Goal: Transaction & Acquisition: Purchase product/service

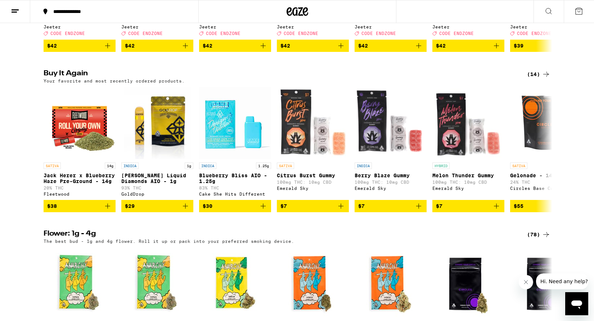
scroll to position [381, 0]
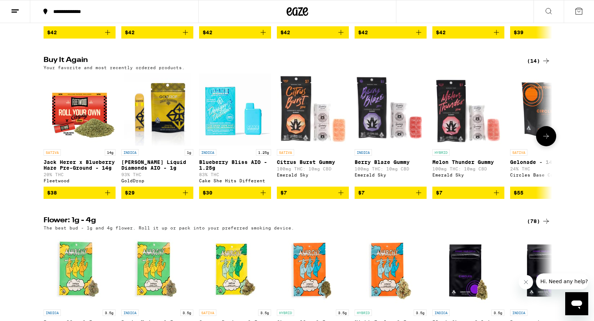
click at [107, 197] on icon "Add to bag" at bounding box center [107, 192] width 9 height 9
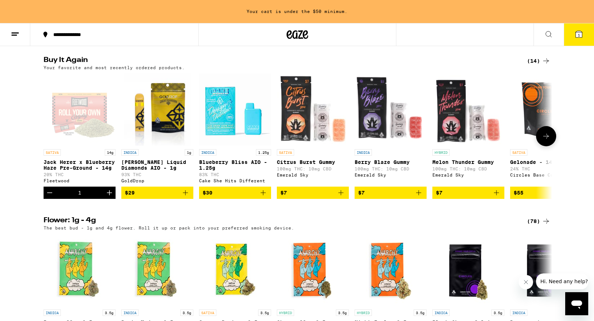
click at [109, 195] on icon "Increment" at bounding box center [109, 192] width 5 height 5
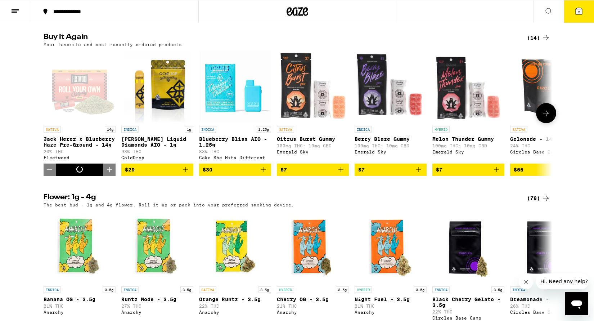
scroll to position [381, 0]
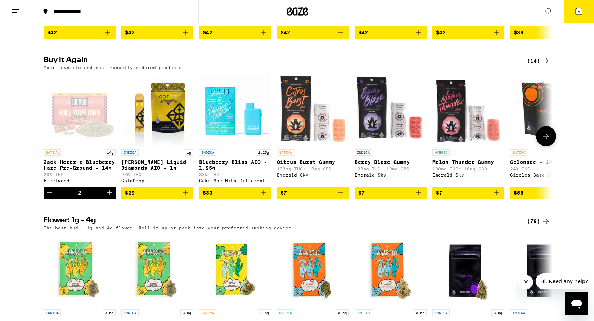
click at [188, 197] on icon "Add to bag" at bounding box center [185, 192] width 9 height 9
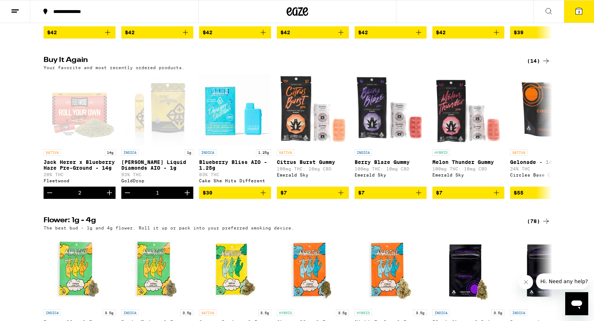
click at [577, 13] on icon at bounding box center [578, 11] width 6 height 6
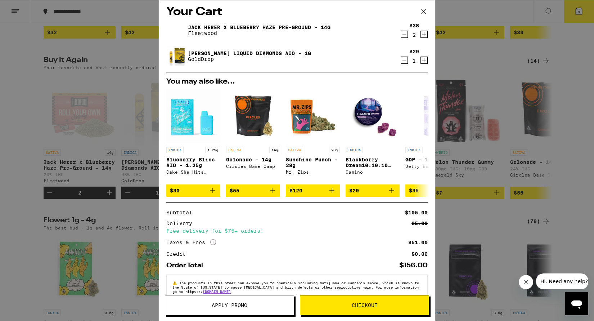
scroll to position [2, 0]
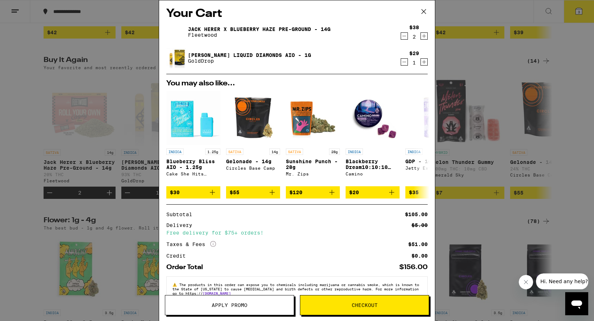
click at [405, 62] on icon "Decrement" at bounding box center [404, 62] width 6 height 9
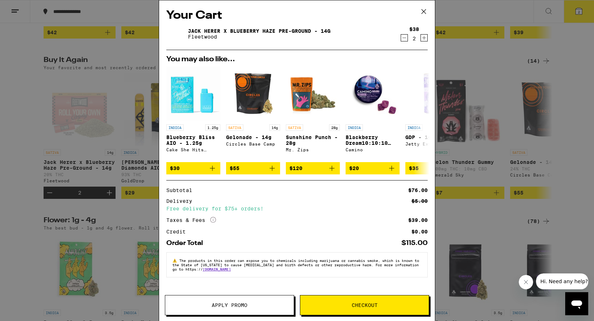
click at [361, 309] on button "Checkout" at bounding box center [364, 305] width 129 height 20
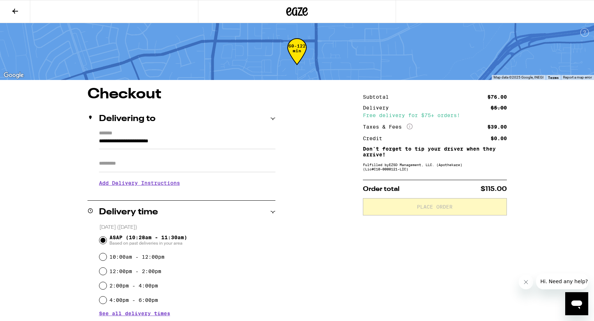
click at [131, 164] on input "Apt/Suite" at bounding box center [187, 163] width 176 height 17
type input "****"
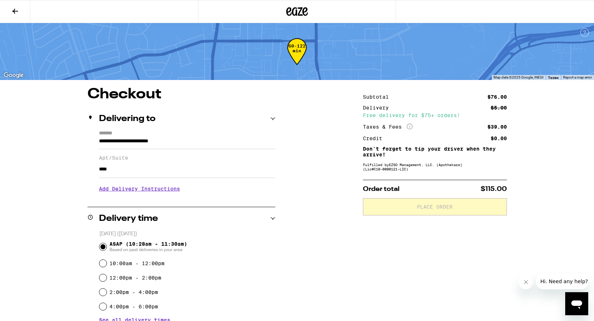
click at [137, 190] on h3 "Add Delivery Instructions" at bounding box center [187, 188] width 176 height 17
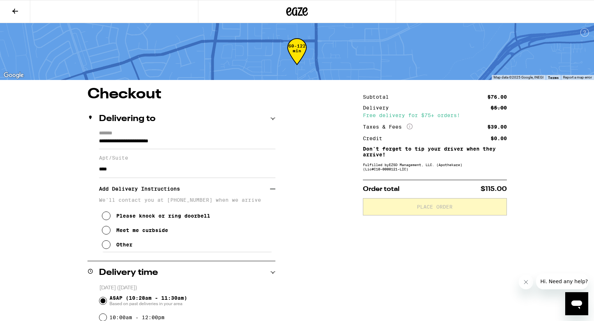
click at [113, 247] on button "Other" at bounding box center [117, 244] width 31 height 14
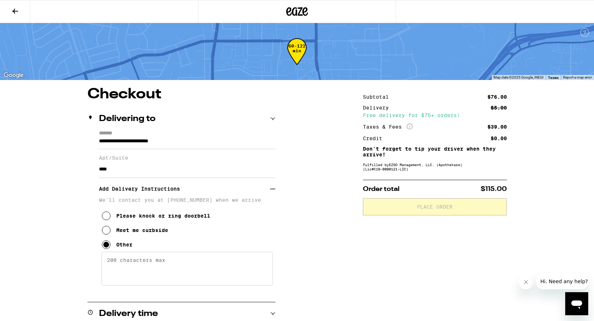
click at [128, 272] on textarea "Enter any other delivery instructions you want driver to know" at bounding box center [186, 268] width 171 height 34
type textarea "gate code #1492. hold # until the gate opens"
click at [328, 248] on div "**********" at bounding box center [297, 322] width 518 height 470
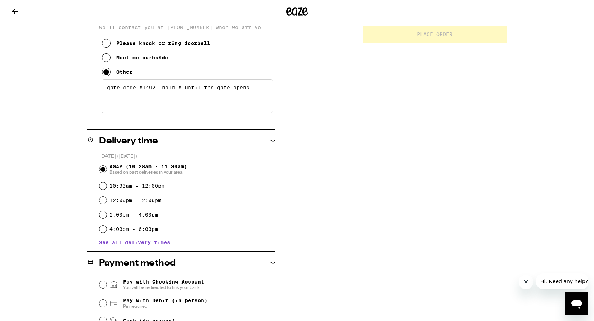
scroll to position [237, 0]
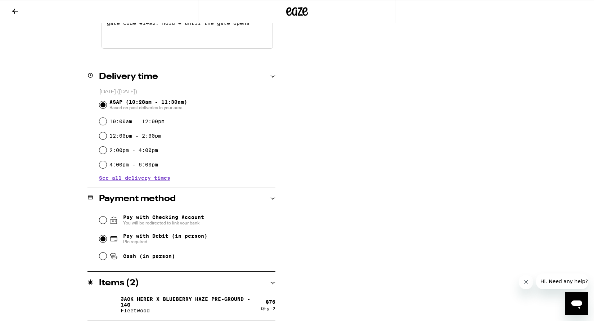
click at [103, 238] on input "Pay with Debit (in person) Pin required" at bounding box center [102, 238] width 7 height 7
radio input "true"
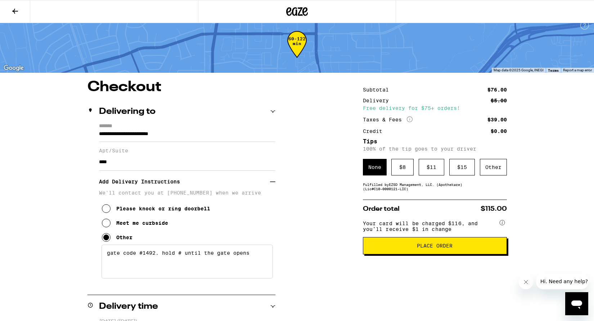
scroll to position [0, 0]
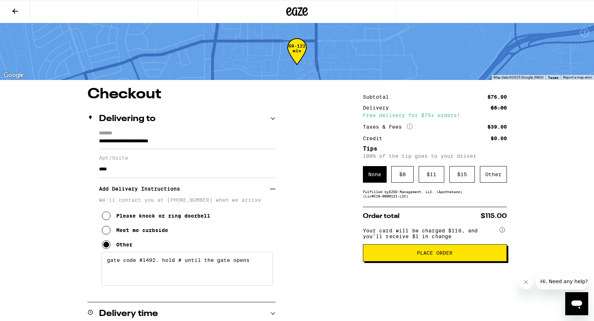
click at [396, 255] on span "Place Order" at bounding box center [435, 252] width 132 height 5
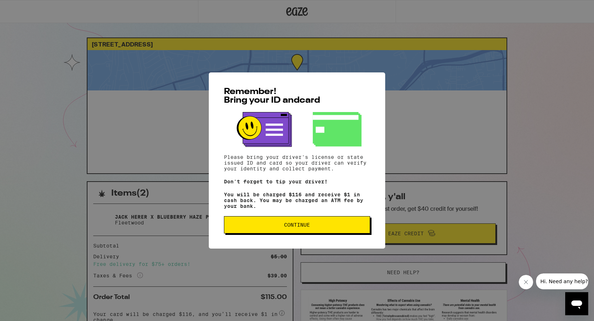
click at [307, 227] on span "Continue" at bounding box center [297, 224] width 26 height 5
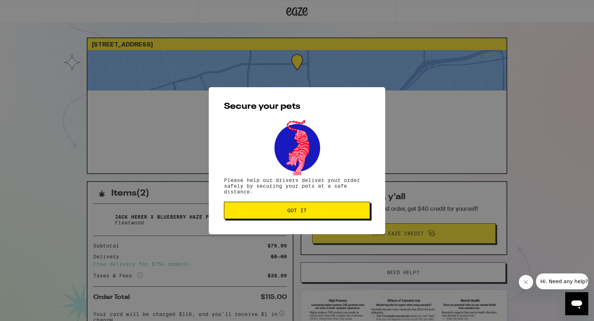
click at [282, 209] on span "Got it" at bounding box center [297, 210] width 134 height 5
